Goal: Check status

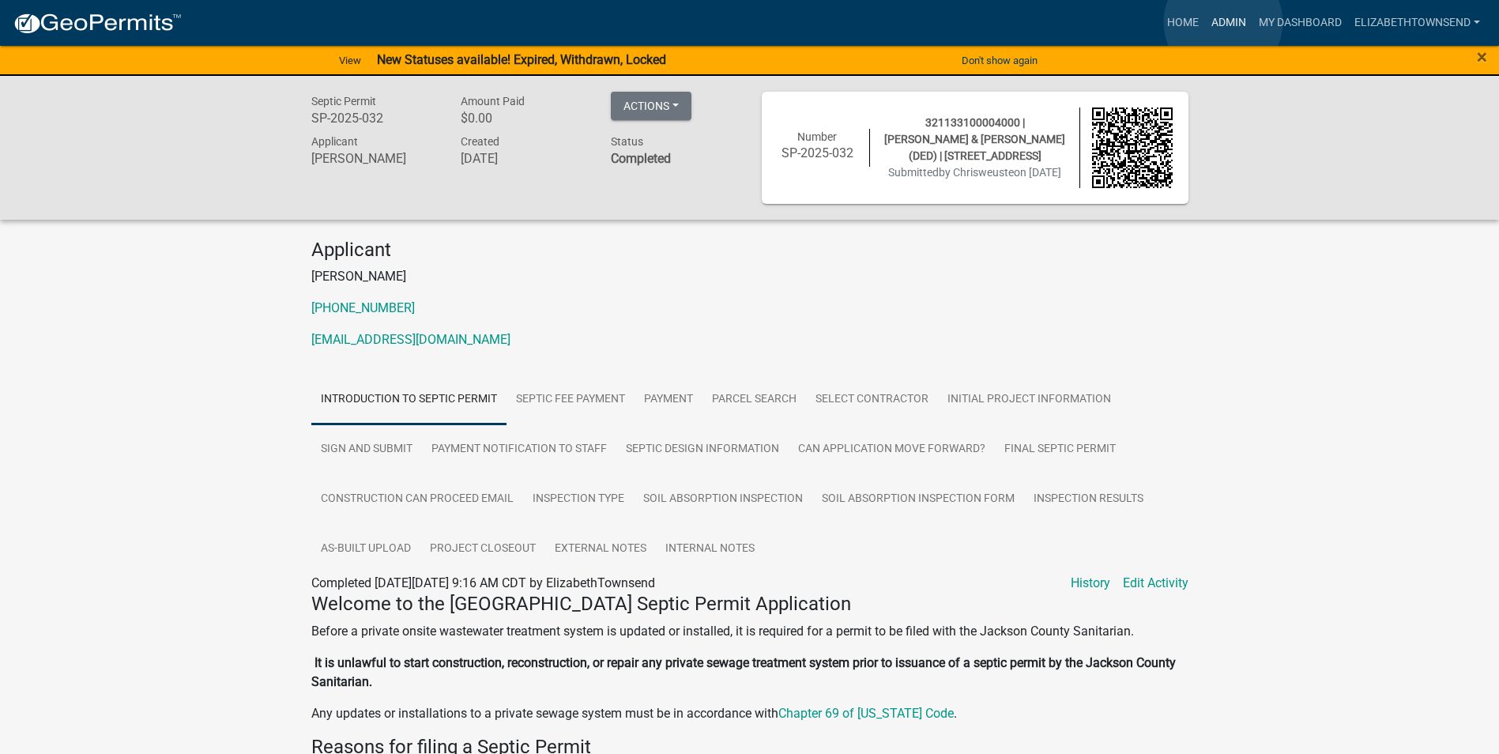
click at [1223, 22] on link "Admin" at bounding box center [1228, 23] width 47 height 30
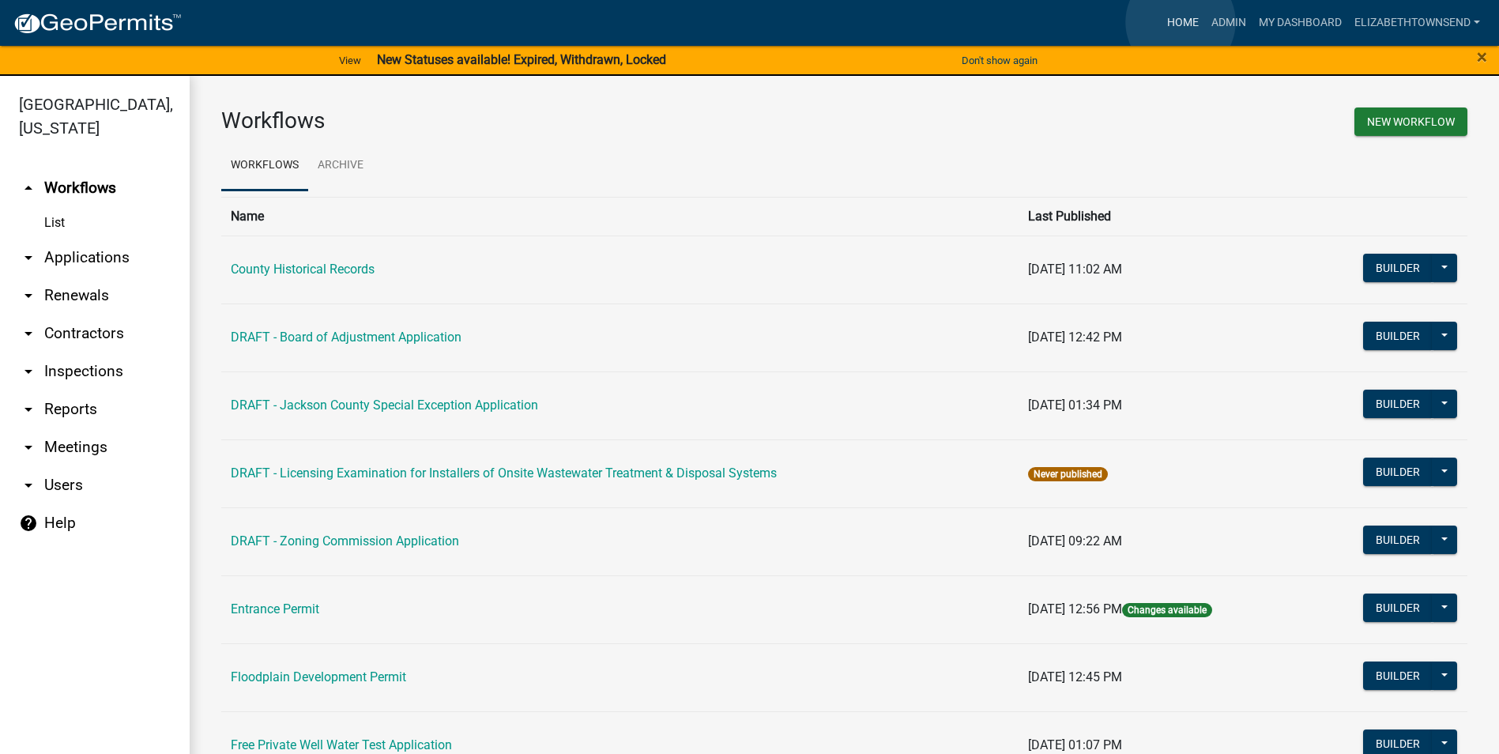
click at [1181, 22] on link "Home" at bounding box center [1183, 23] width 44 height 30
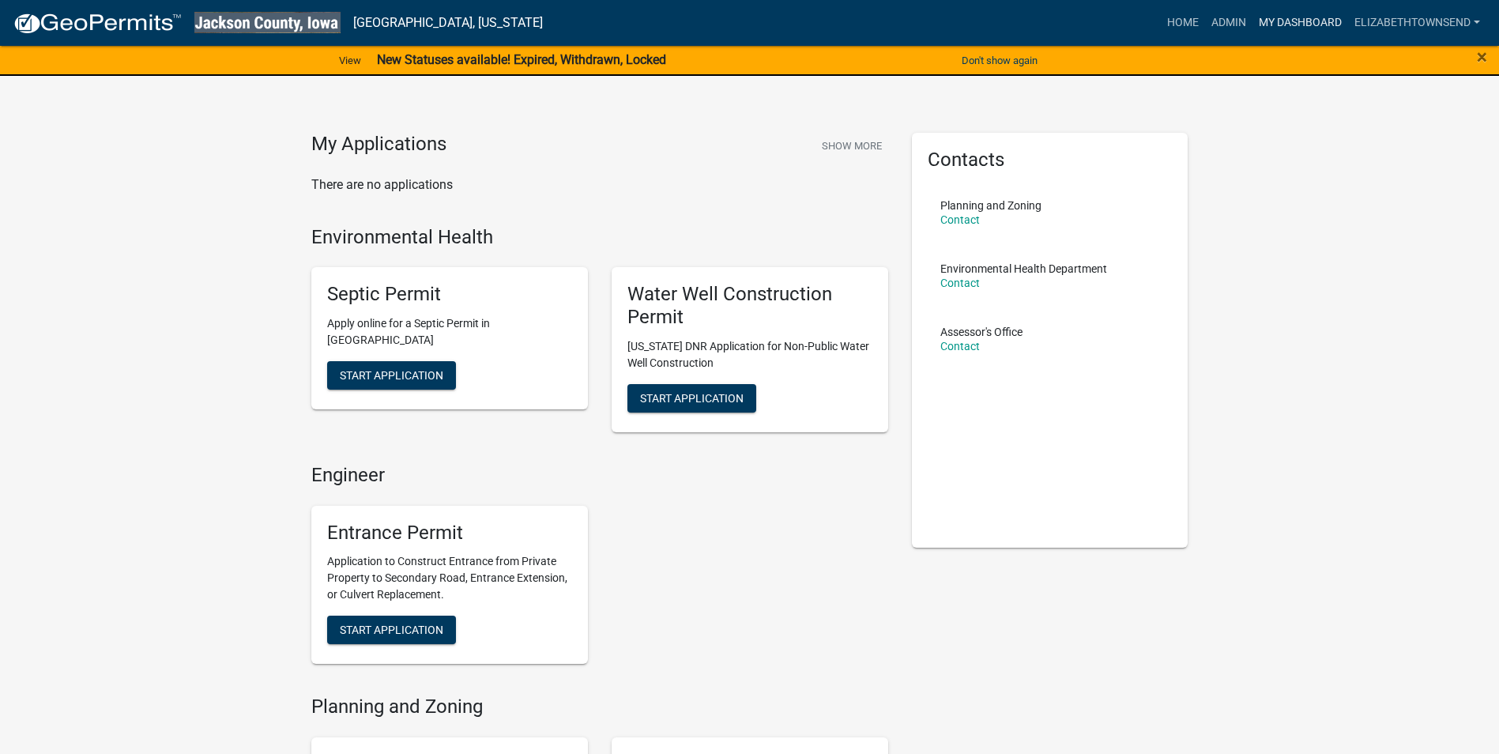
click at [1283, 21] on link "My Dashboard" at bounding box center [1301, 23] width 96 height 30
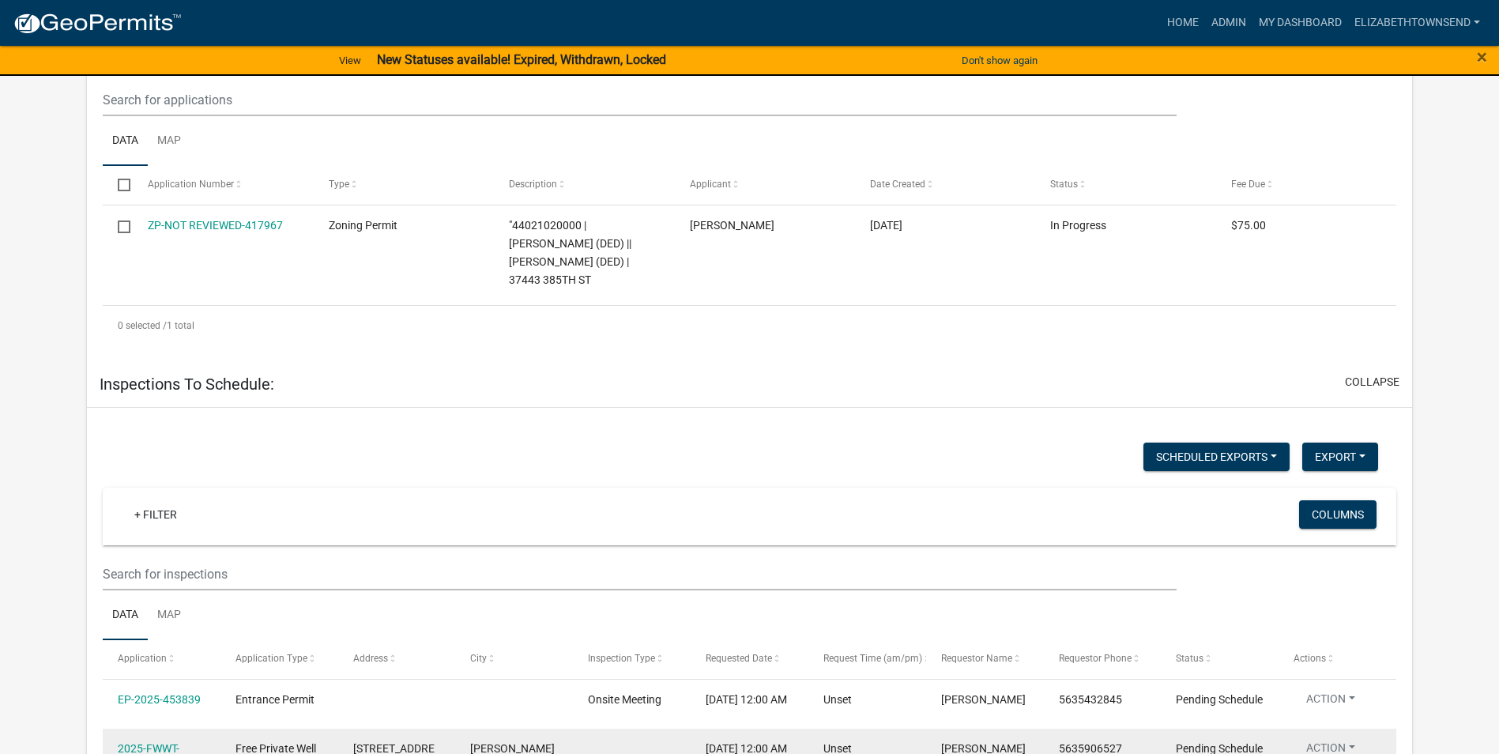
scroll to position [632, 0]
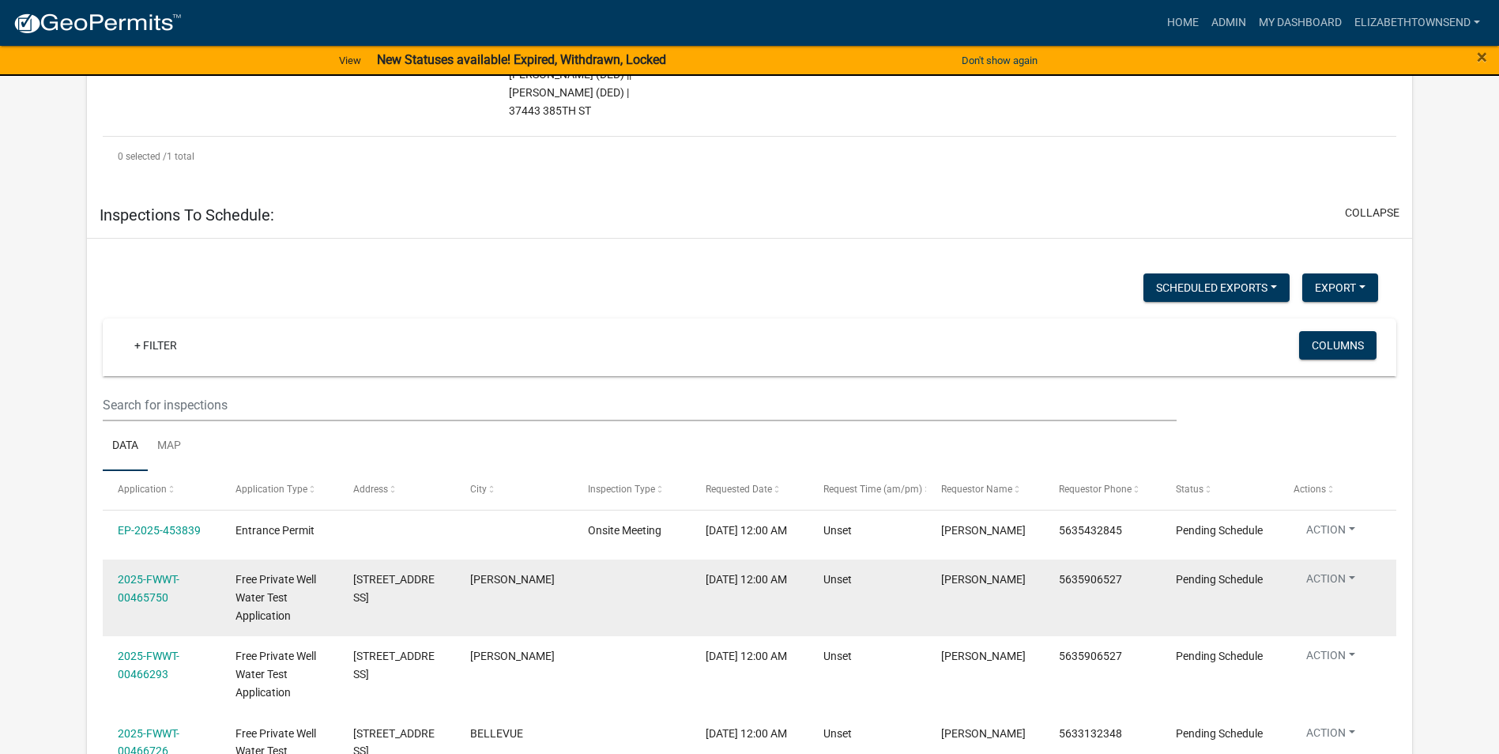
select select "3: 100"
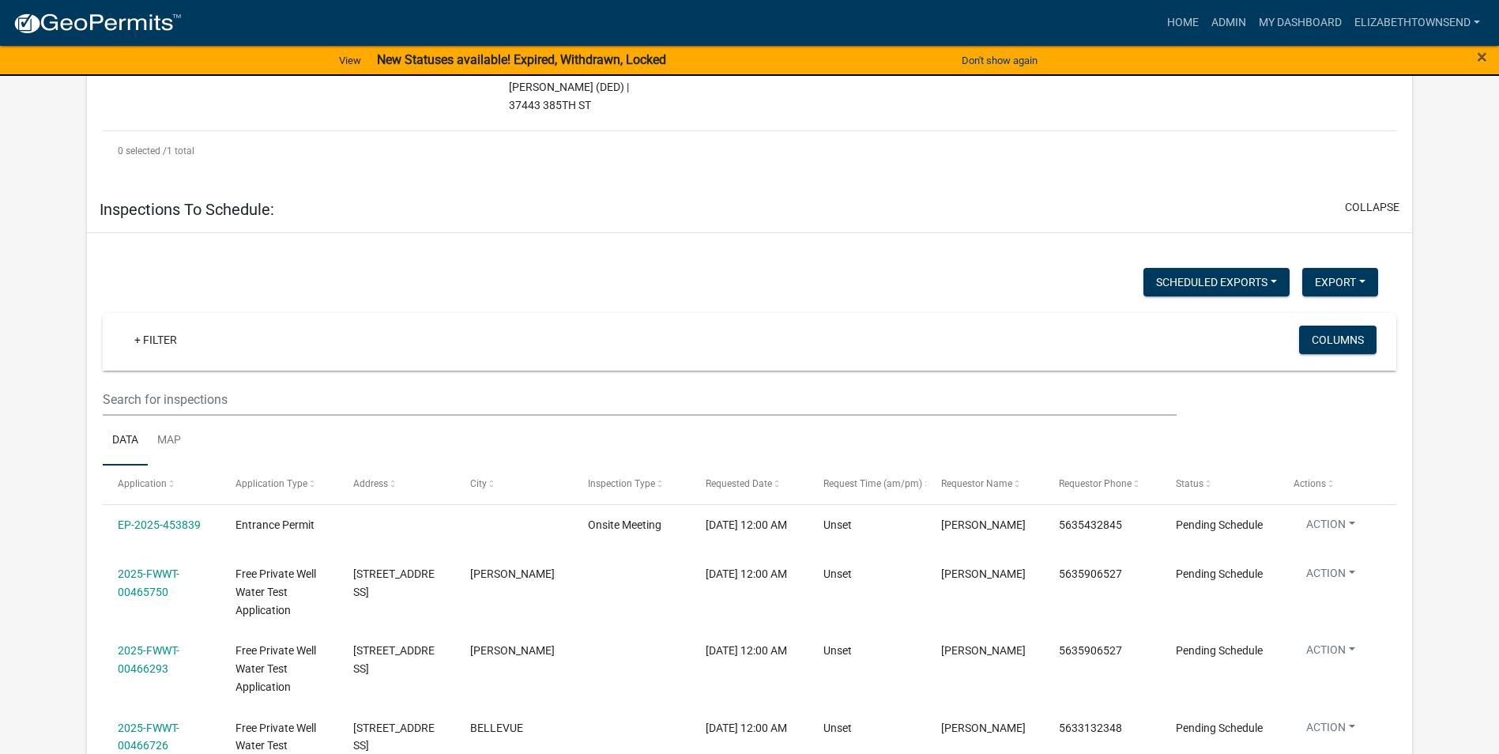
select select "3: 100"
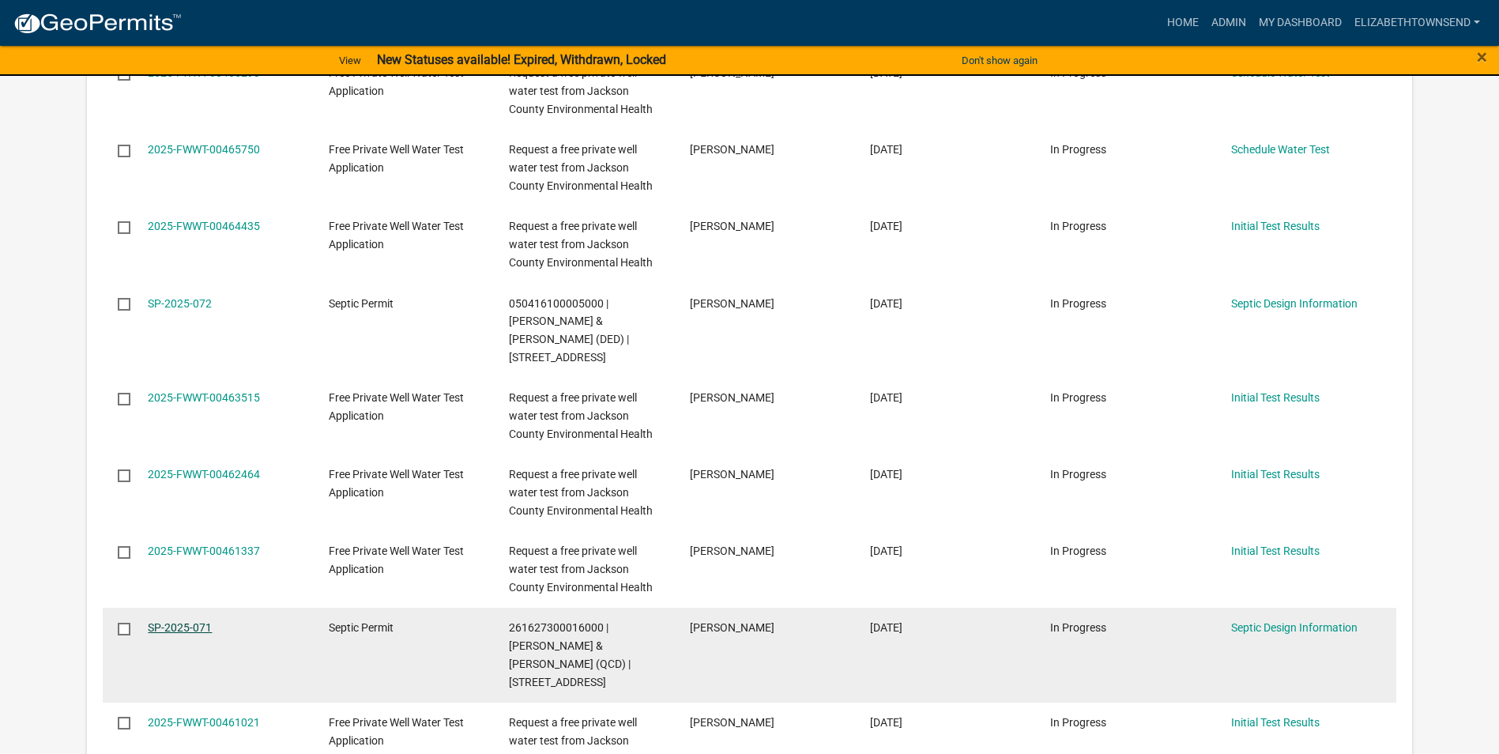
click at [182, 621] on link "SP-2025-071" at bounding box center [180, 627] width 64 height 13
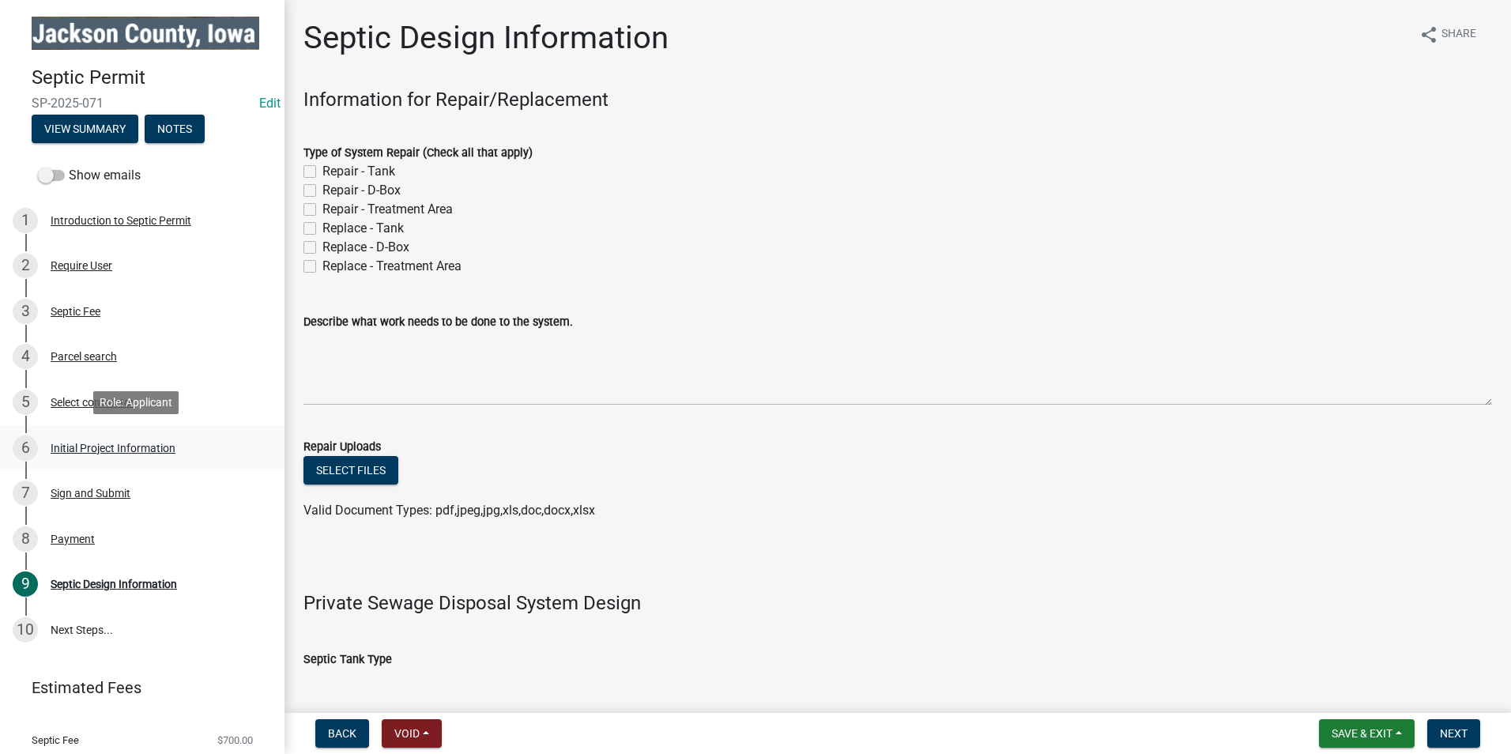
click at [104, 444] on div "Initial Project Information" at bounding box center [113, 448] width 125 height 11
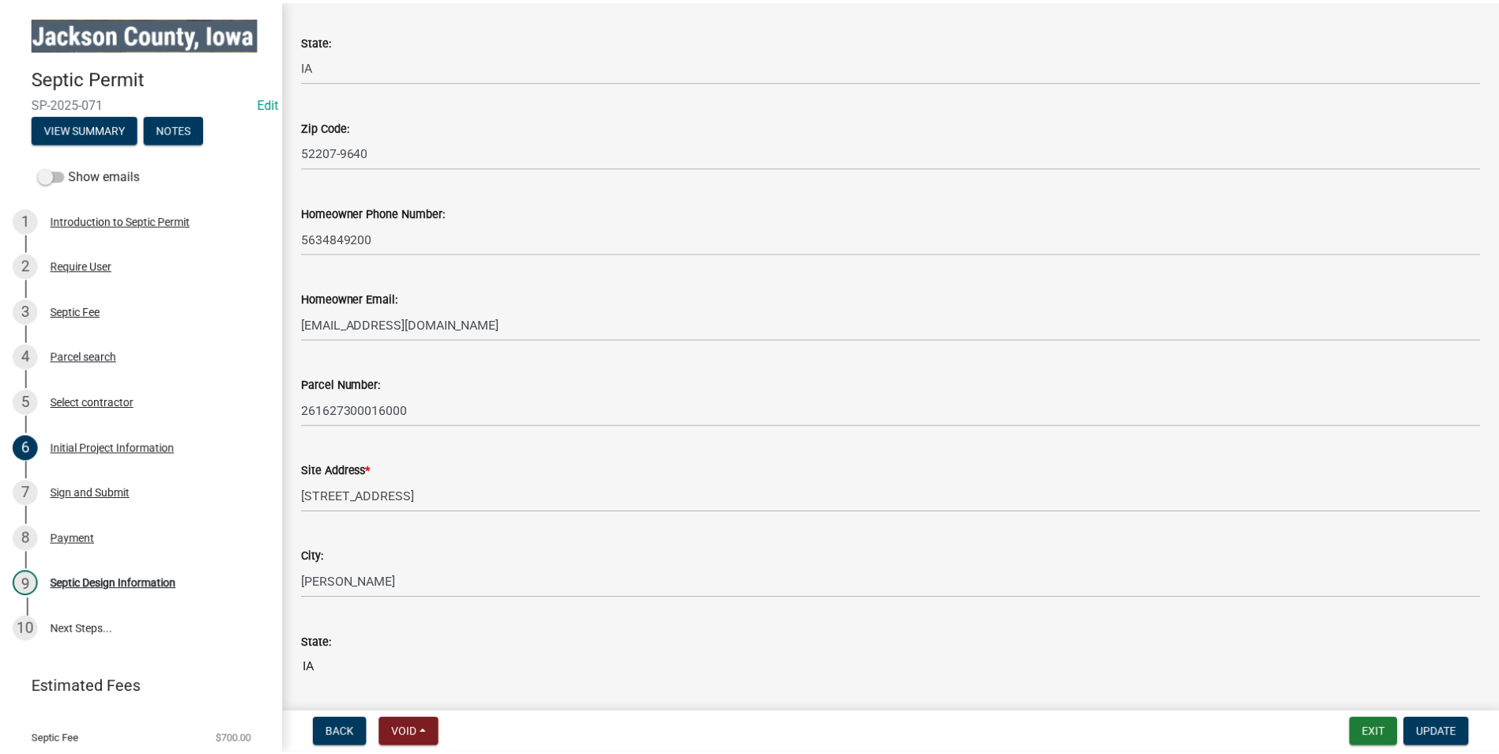
scroll to position [553, 0]
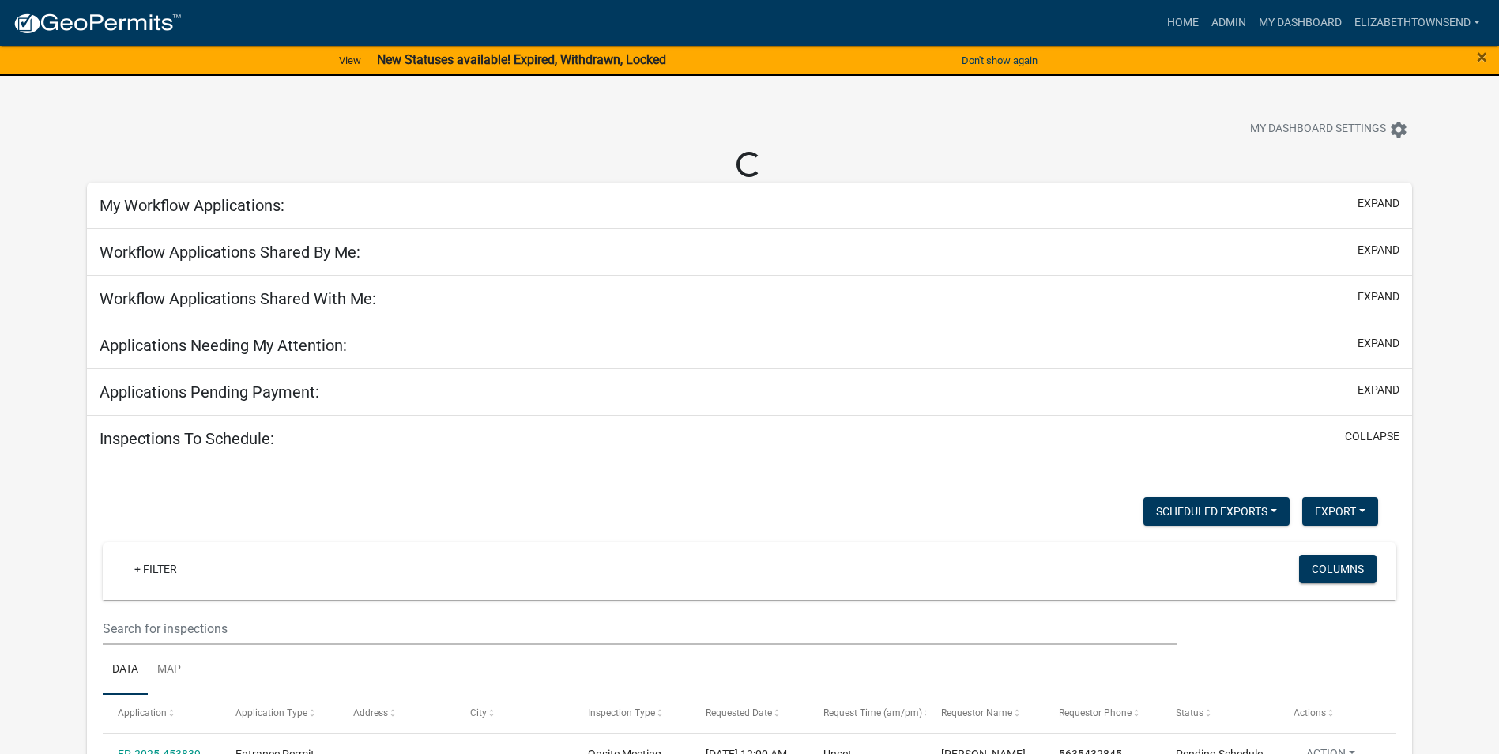
select select "3: 100"
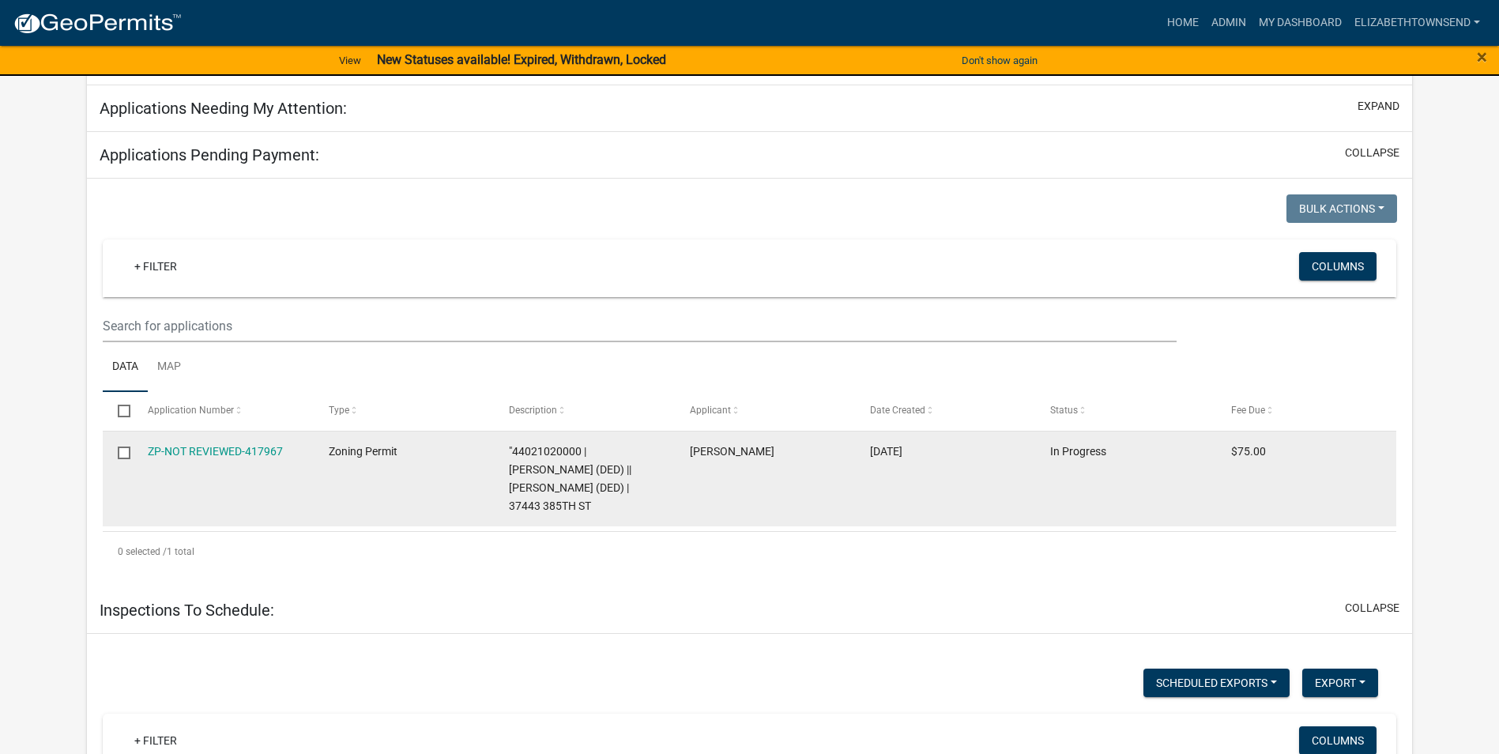
select select "3: 100"
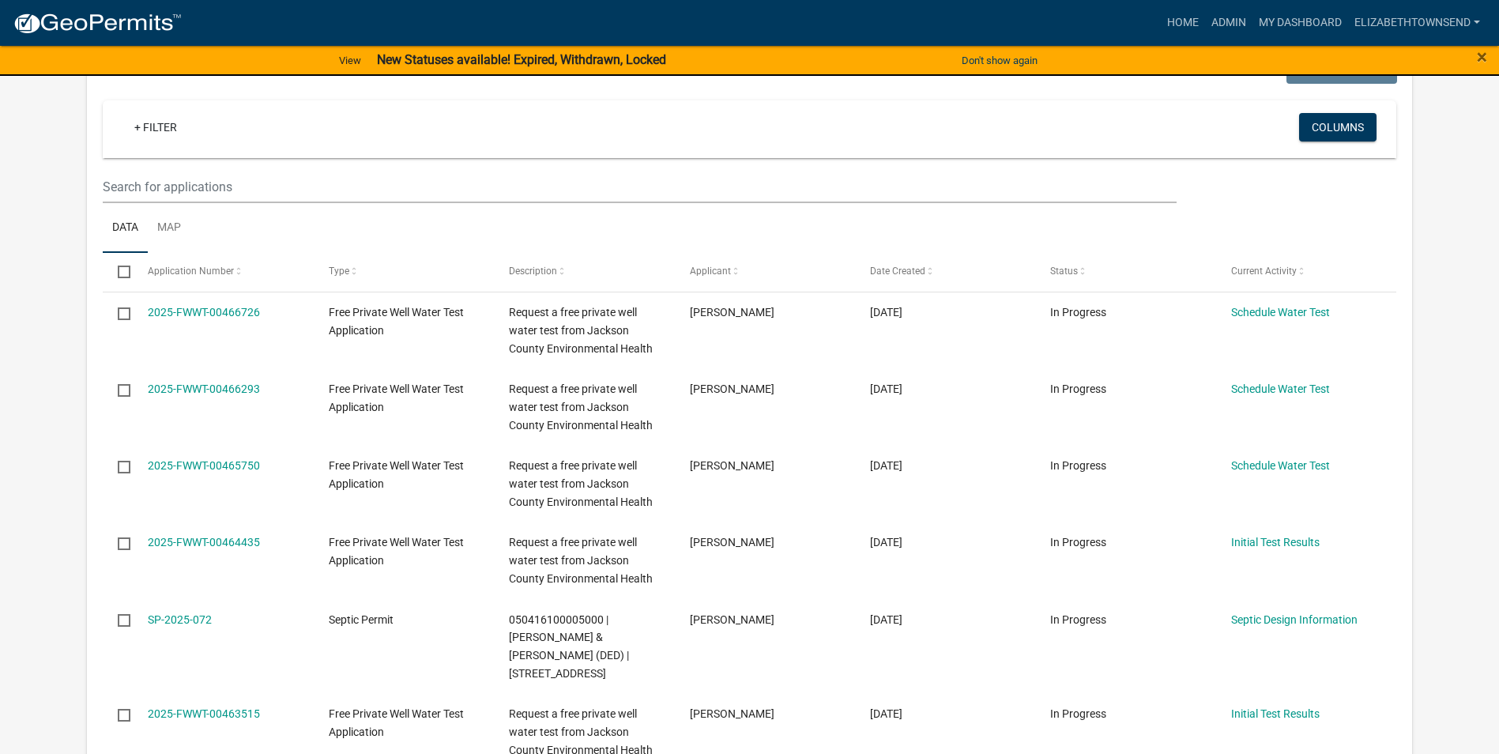
scroll to position [632, 0]
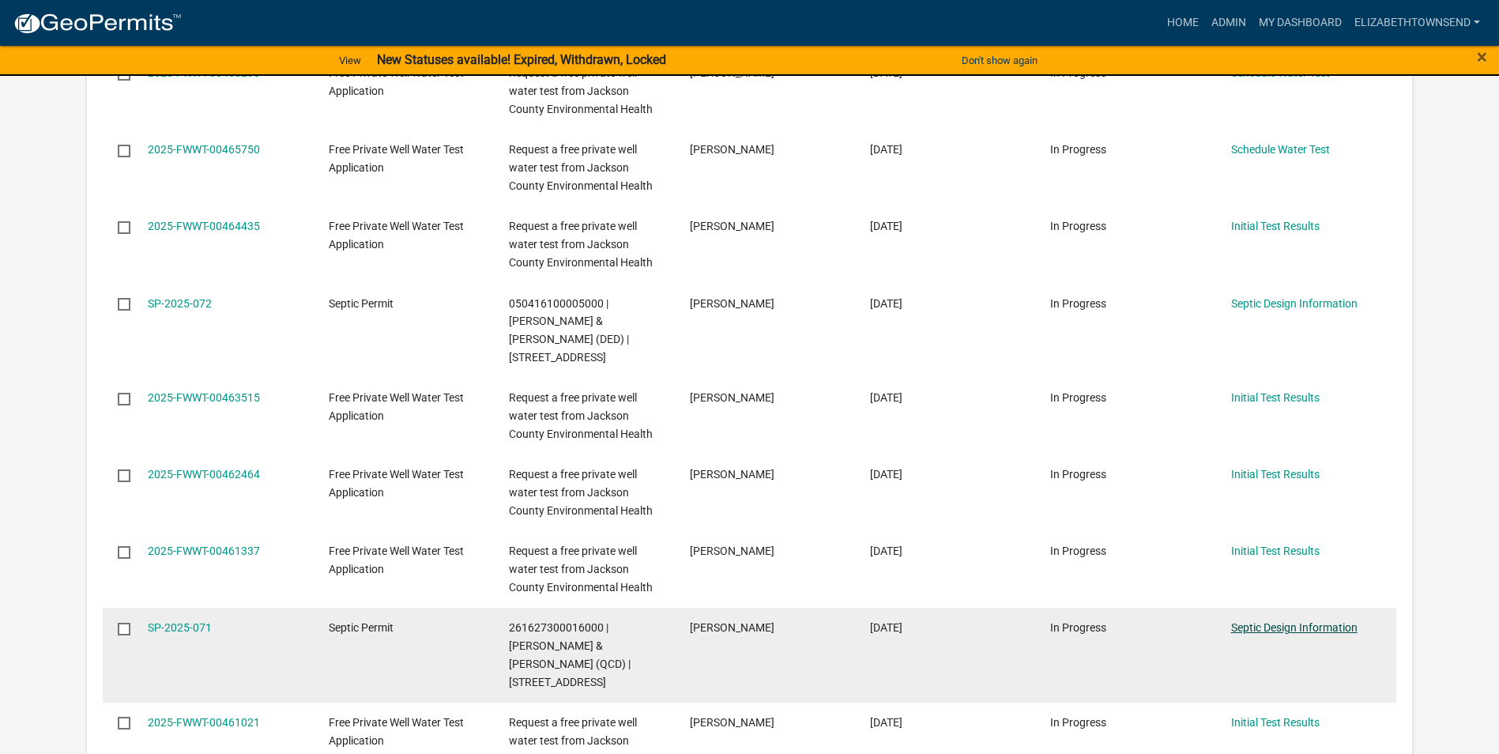
click at [1294, 621] on link "Septic Design Information" at bounding box center [1294, 627] width 126 height 13
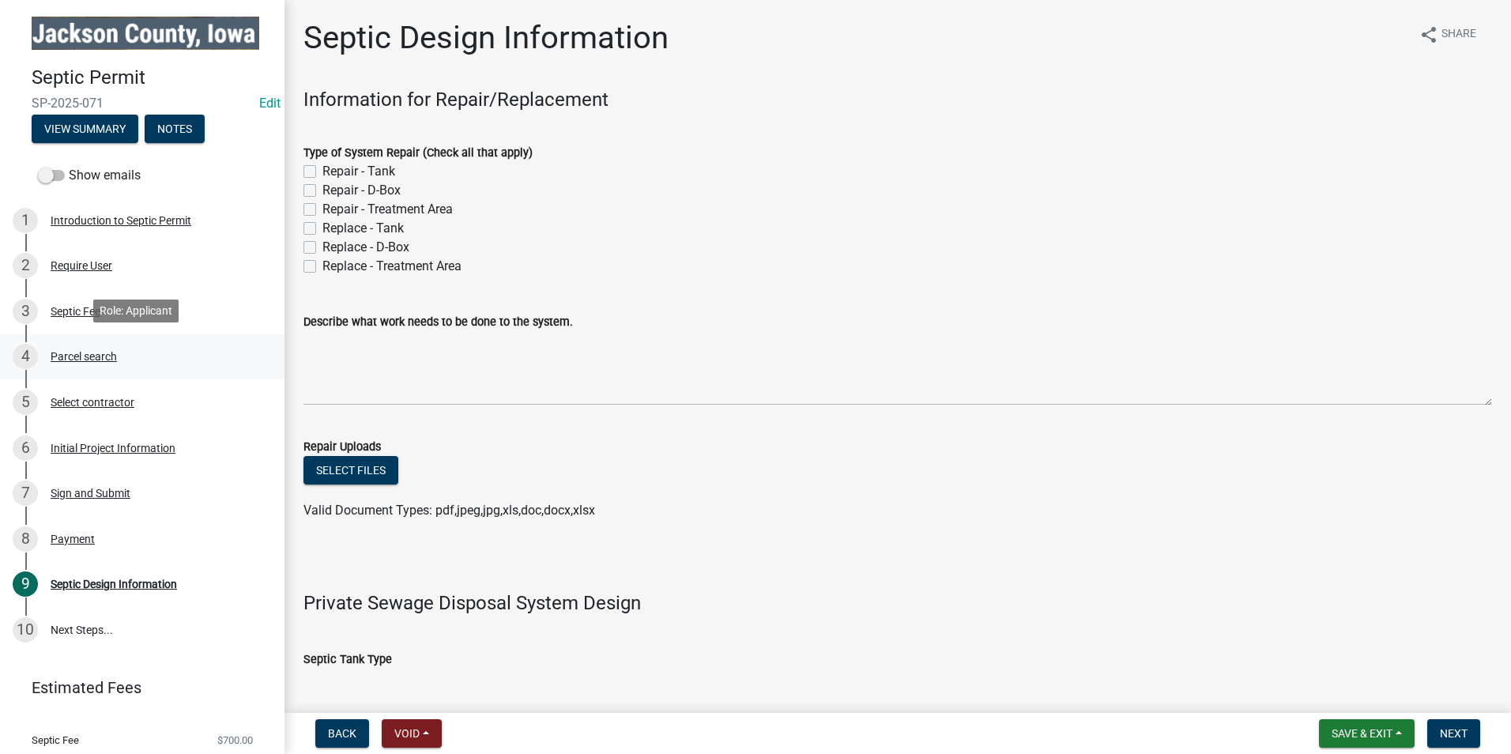
click at [111, 358] on div "Parcel search" at bounding box center [84, 356] width 66 height 11
